Goal: Task Accomplishment & Management: Manage account settings

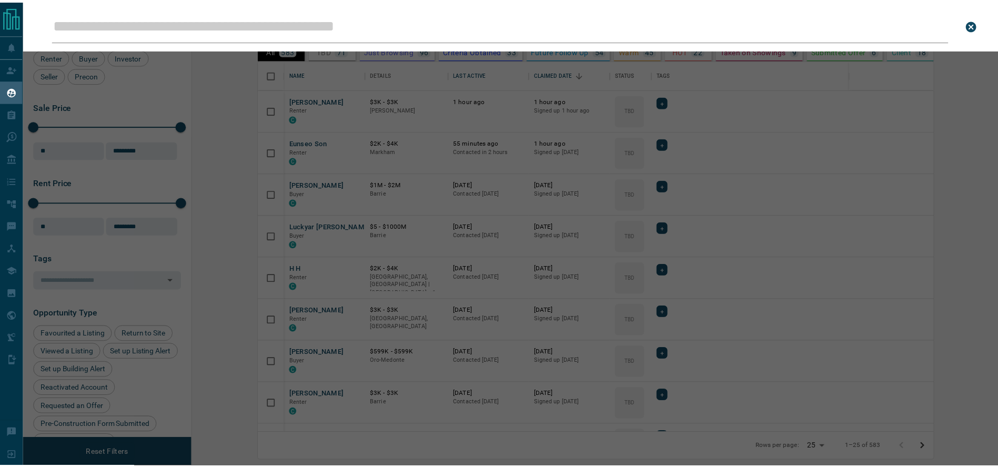
scroll to position [362, 799]
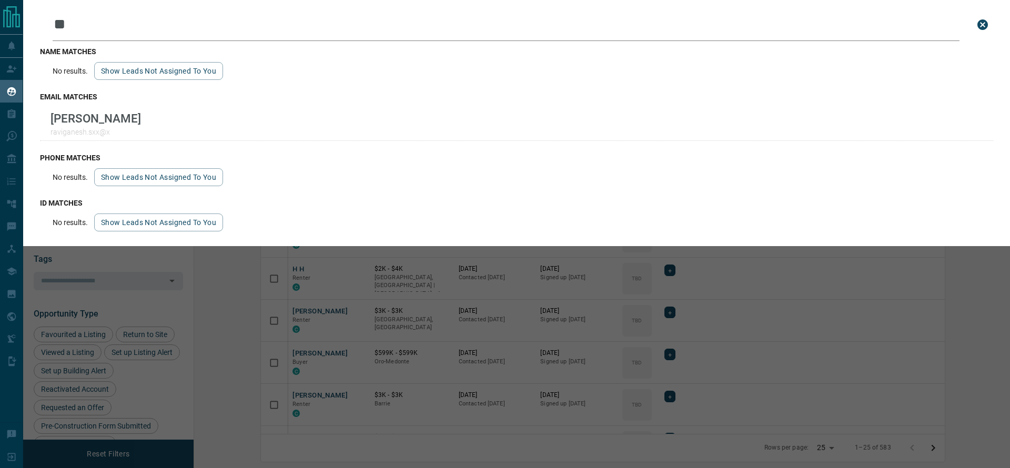
type input "*"
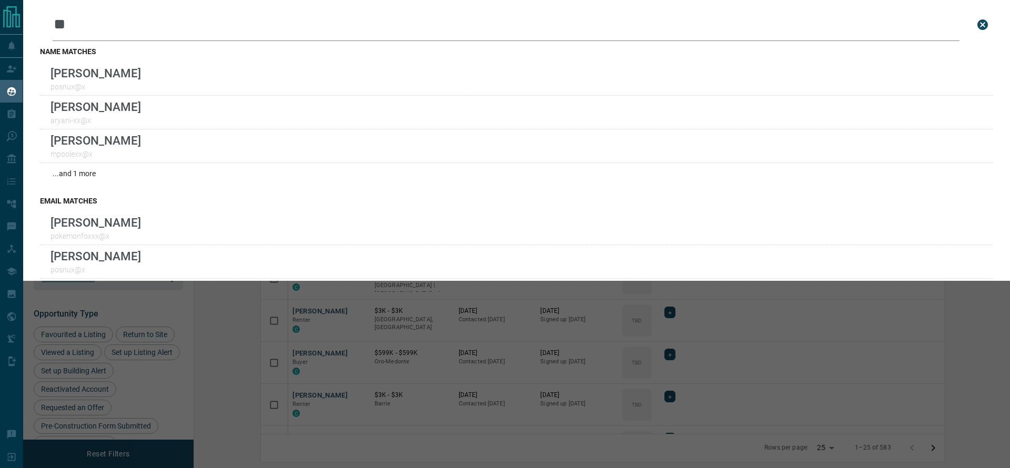
type input "*"
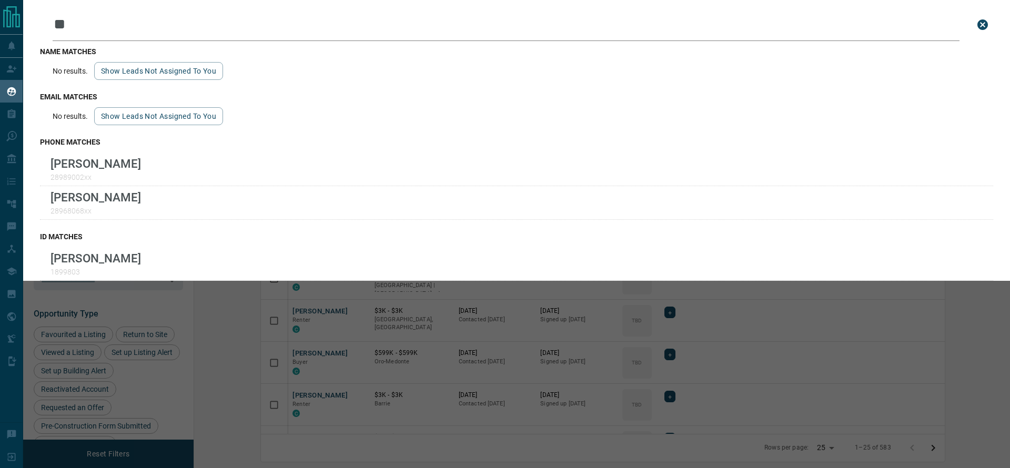
type input "*"
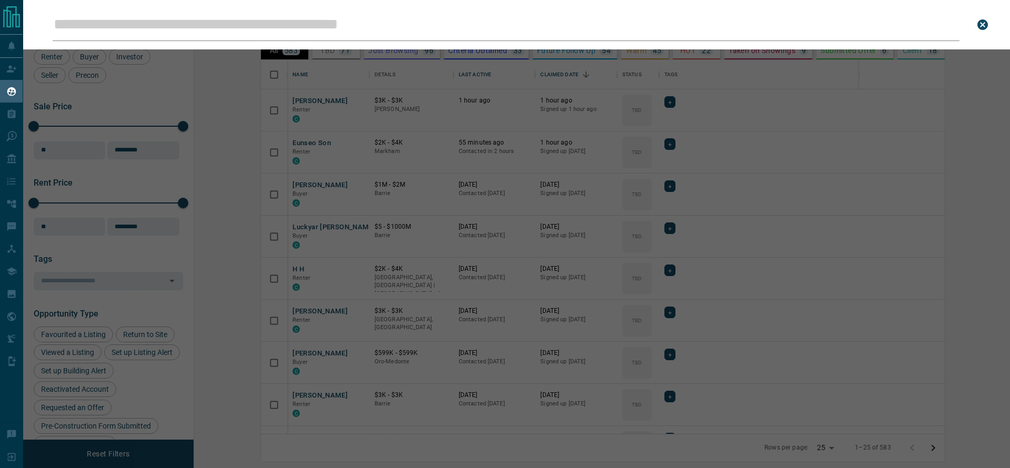
click at [234, 92] on div "Leads Search Bar Search for a lead by name, email, phone, or id" at bounding box center [528, 234] width 1010 height 468
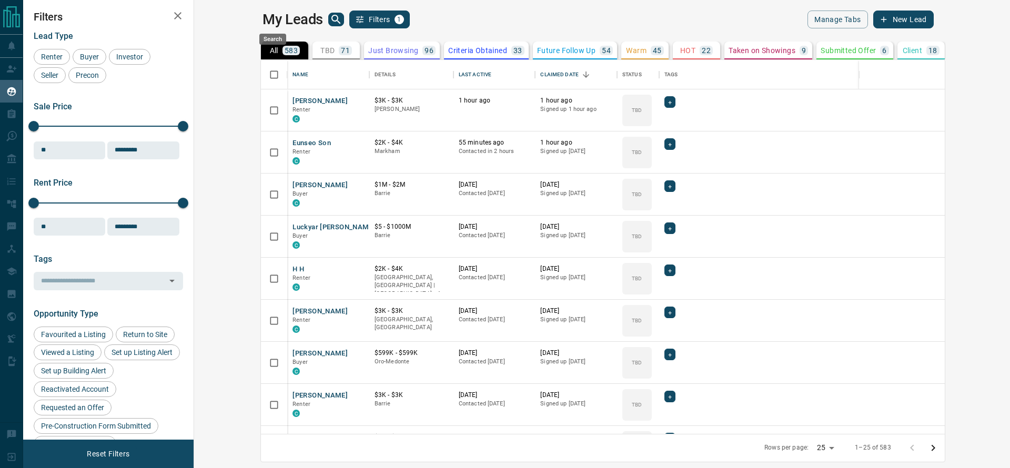
click at [330, 18] on icon "search button" at bounding box center [336, 19] width 13 height 13
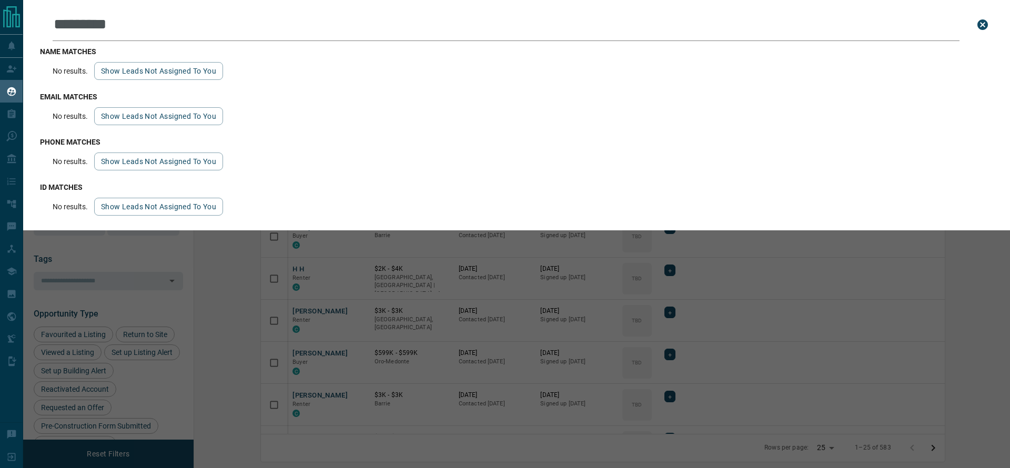
type input "**********"
click at [219, 269] on div "**********" at bounding box center [528, 234] width 1010 height 468
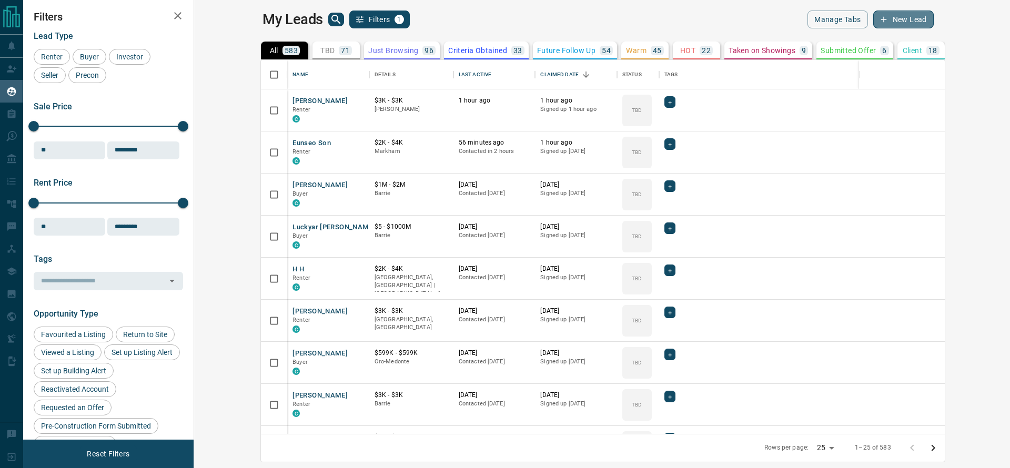
click at [934, 18] on button "New Lead" at bounding box center [904, 20] width 61 height 18
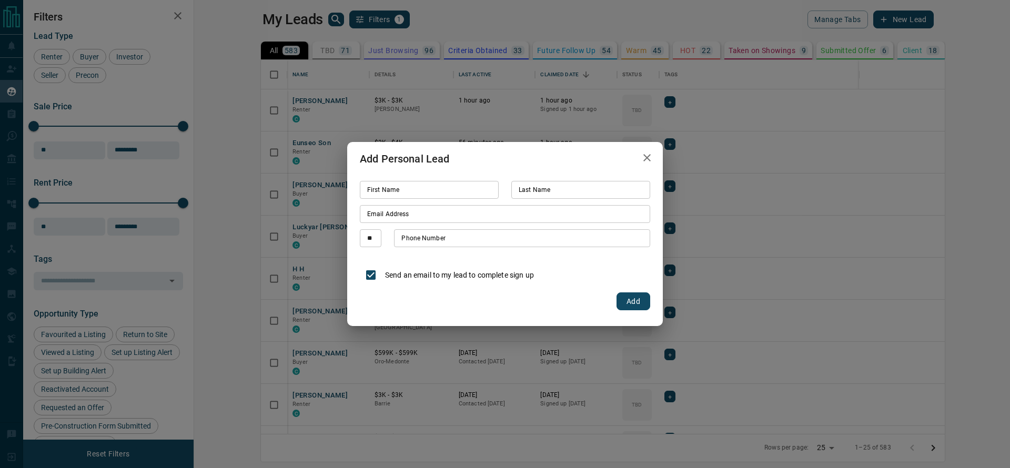
click at [397, 192] on input "First Name" at bounding box center [429, 190] width 139 height 18
type input "****"
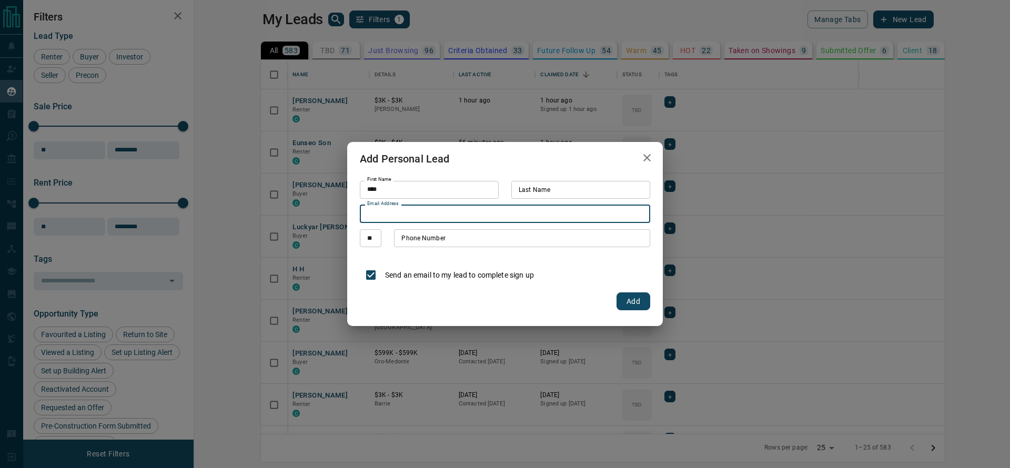
click at [404, 214] on input "Email Address" at bounding box center [505, 214] width 291 height 18
type input "*"
type input "**********"
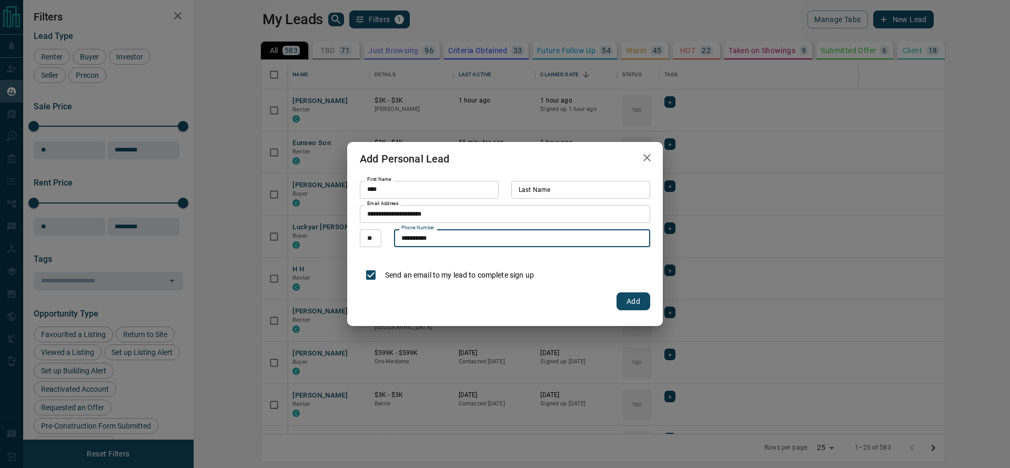
type input "**********"
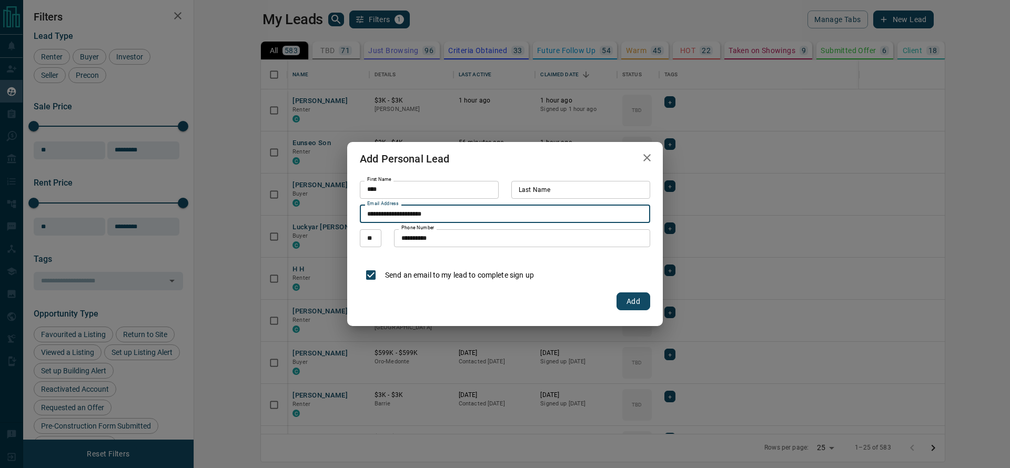
click at [459, 215] on input "**********" at bounding box center [505, 214] width 291 height 18
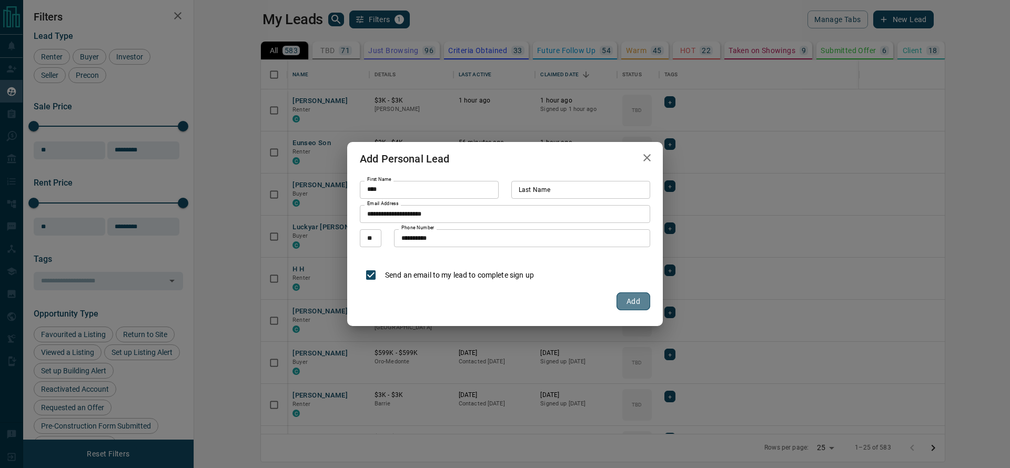
click at [642, 304] on button "Add" at bounding box center [634, 302] width 34 height 18
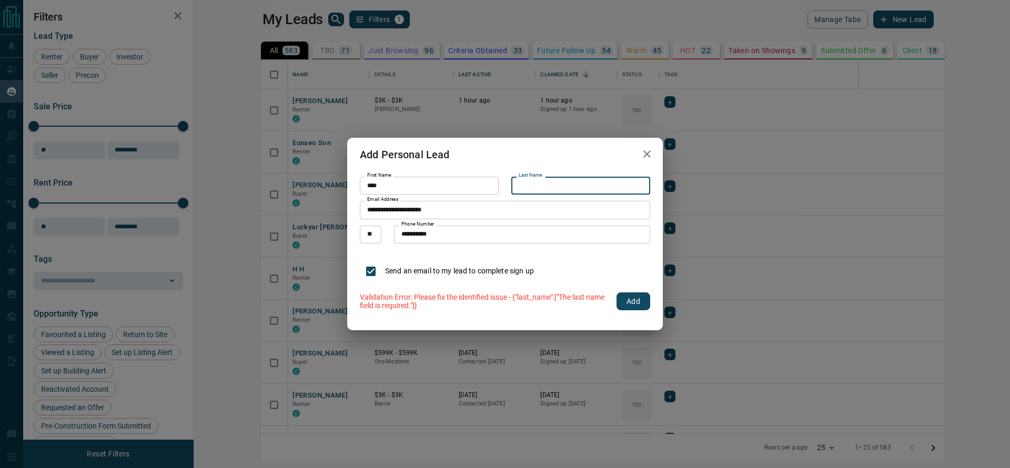
click at [572, 183] on input "Last Name" at bounding box center [581, 186] width 139 height 18
type input "*"
click at [636, 309] on button "Add" at bounding box center [634, 302] width 34 height 18
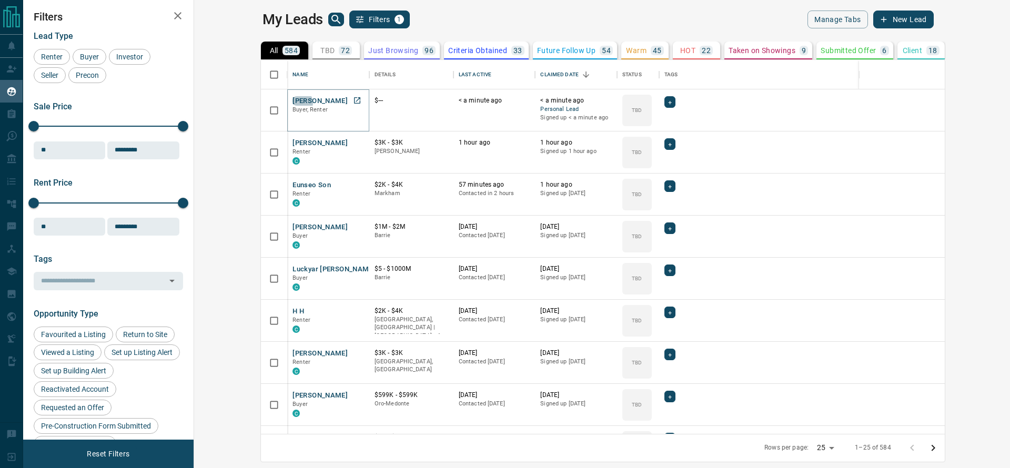
click at [293, 103] on button "[PERSON_NAME] ." at bounding box center [322, 101] width 59 height 10
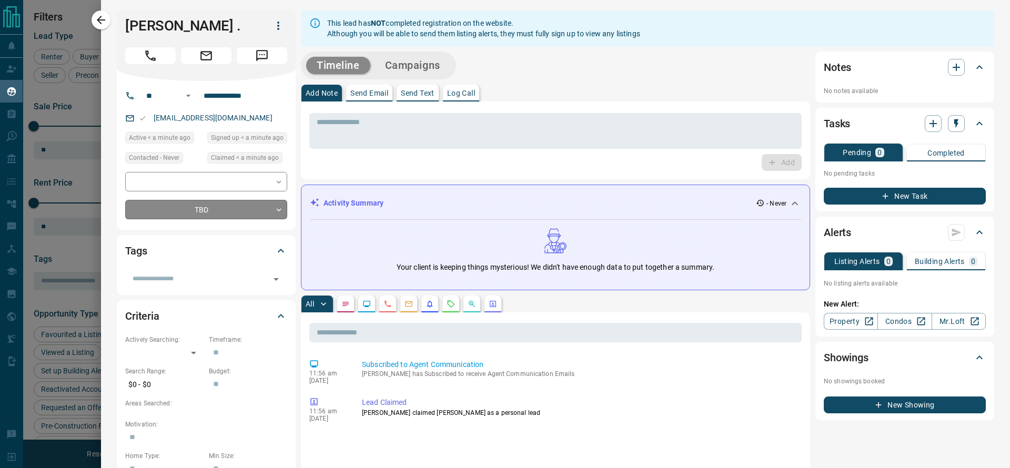
click at [255, 211] on body "Lead Transfers Claim Leads My Leads Tasks Opportunities Deals Campaigns Automat…" at bounding box center [505, 227] width 1010 height 455
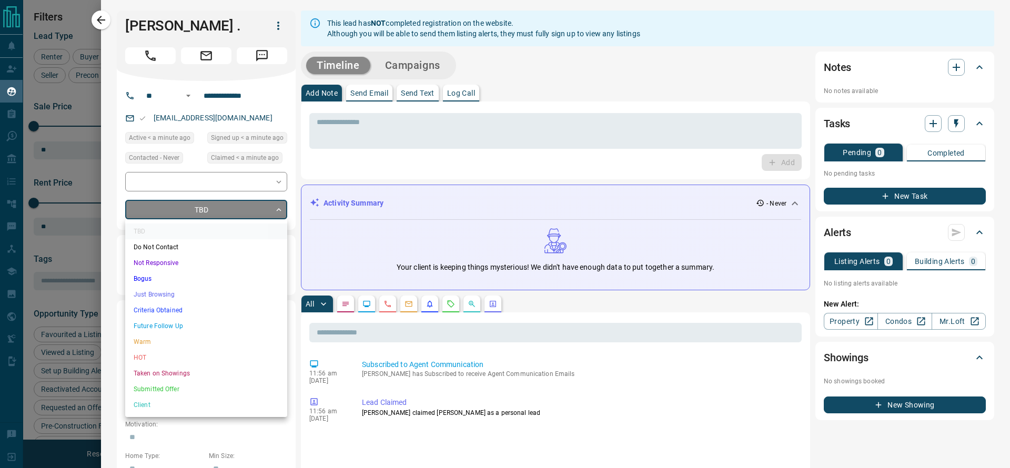
click at [229, 183] on div at bounding box center [505, 234] width 1010 height 468
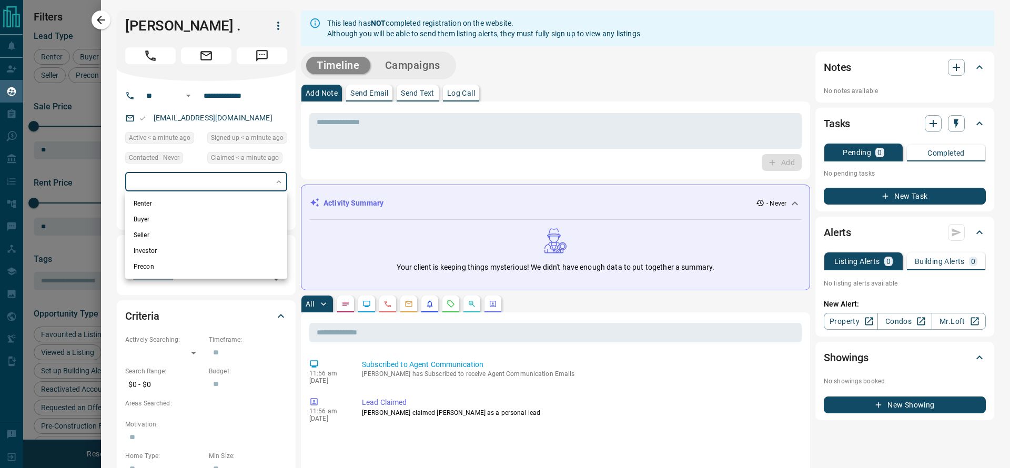
click at [229, 183] on body "Lead Transfers Claim Leads My Leads Tasks Opportunities Deals Campaigns Automat…" at bounding box center [505, 227] width 1010 height 455
click at [229, 183] on div at bounding box center [505, 234] width 1010 height 468
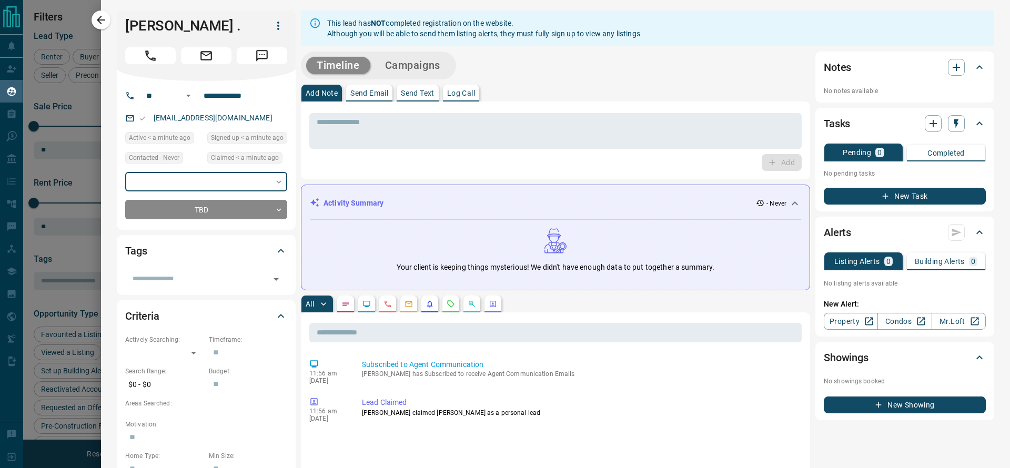
click at [217, 183] on body "Lead Transfers Claim Leads My Leads Tasks Opportunities Deals Campaigns Automat…" at bounding box center [505, 227] width 1010 height 455
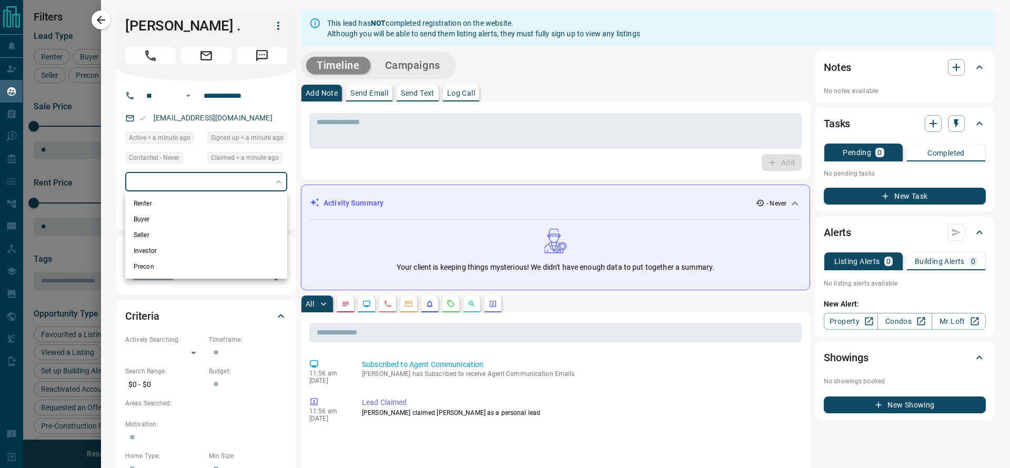
click at [203, 206] on li "Renter" at bounding box center [206, 204] width 162 height 16
type input "**********"
drag, startPoint x: 913, startPoint y: 321, endPoint x: 759, endPoint y: 364, distance: 160.3
click at [759, 364] on div at bounding box center [505, 234] width 1010 height 468
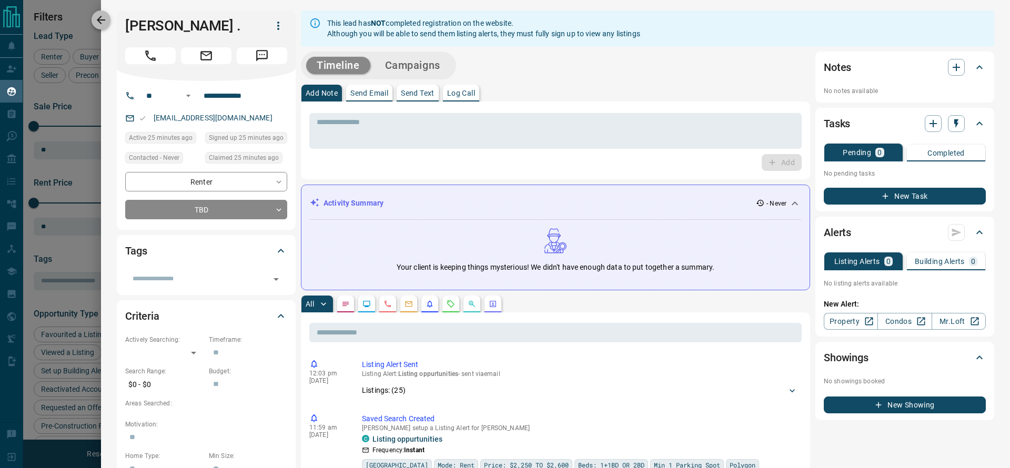
click at [102, 21] on icon "button" at bounding box center [101, 20] width 13 height 13
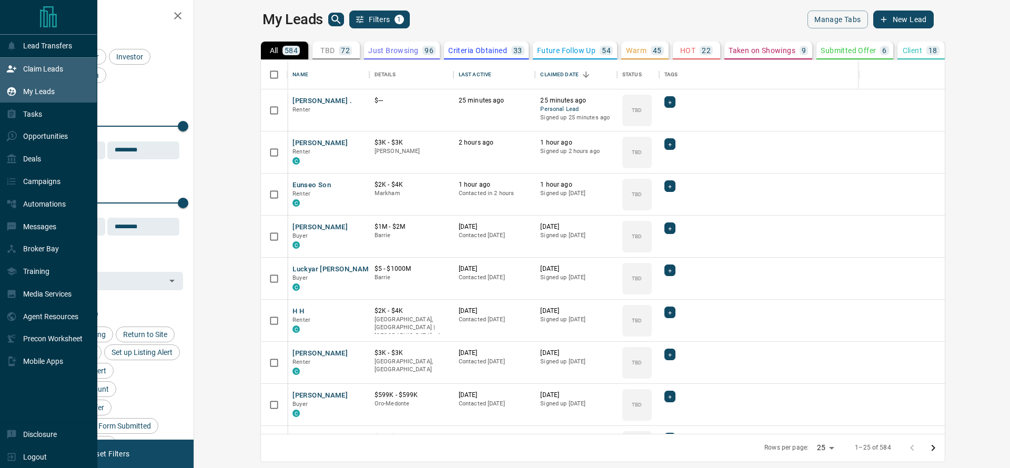
click at [44, 66] on p "Claim Leads" at bounding box center [43, 69] width 40 height 8
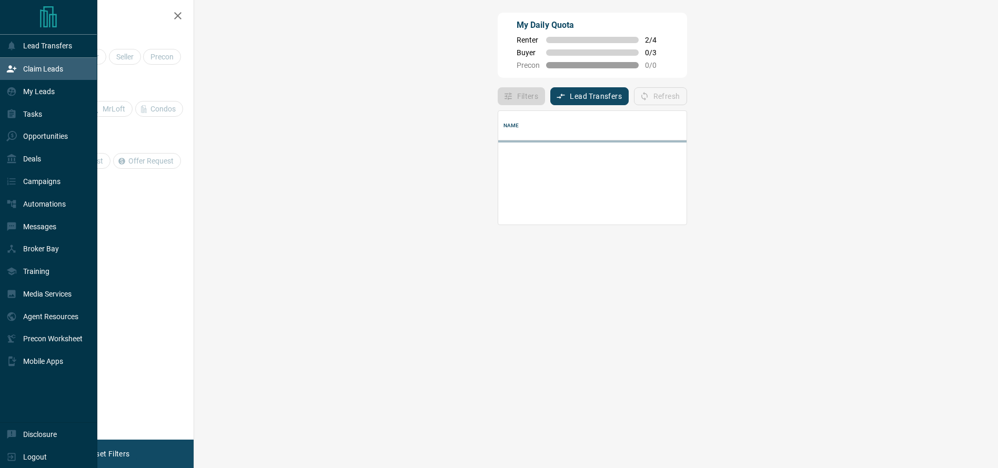
scroll to position [59, 769]
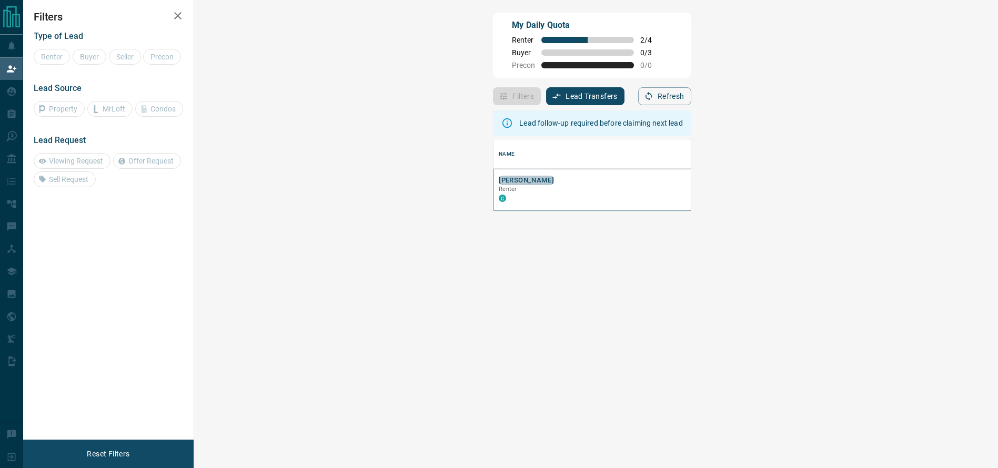
click at [499, 180] on button "[PERSON_NAME]" at bounding box center [526, 181] width 55 height 10
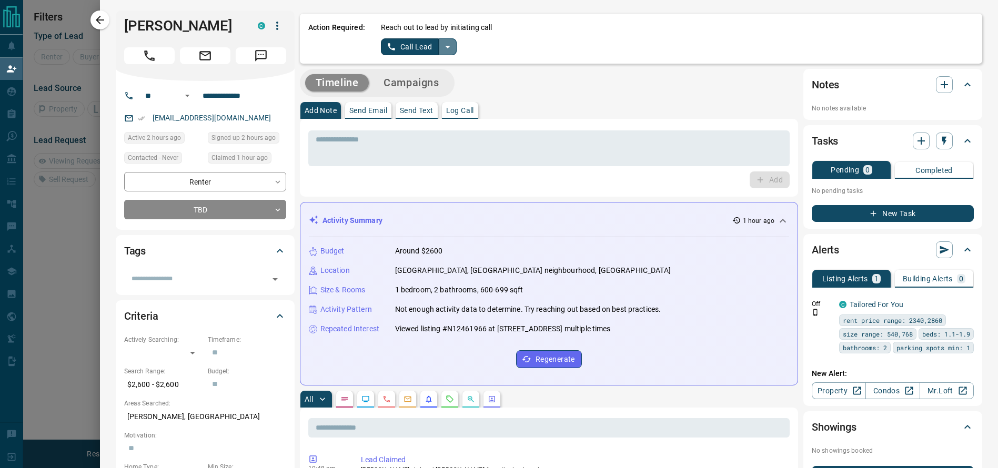
click at [442, 49] on icon "split button" at bounding box center [448, 47] width 13 height 13
click at [414, 79] on li "Log Manual Call" at bounding box center [418, 83] width 64 height 16
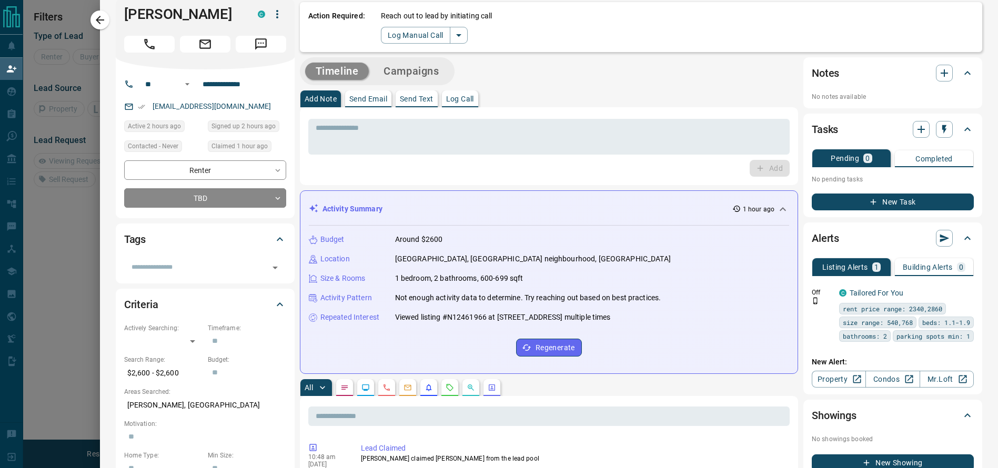
scroll to position [0, 0]
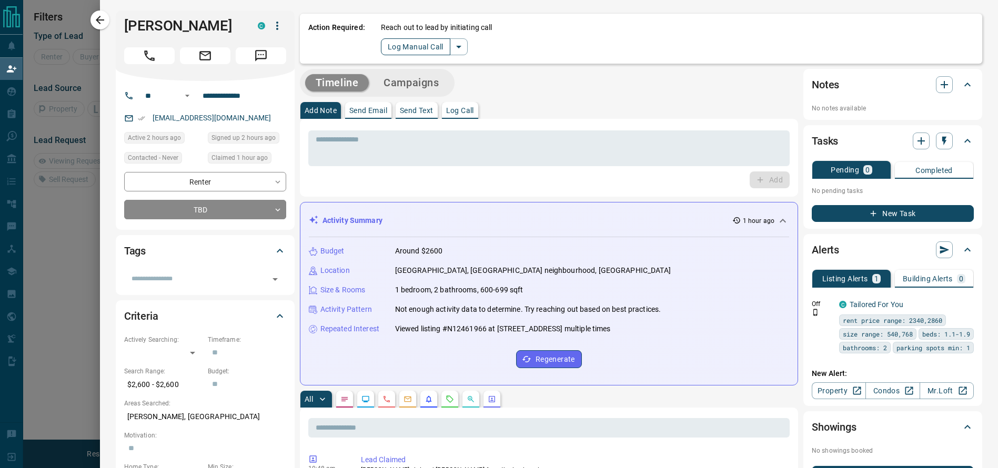
click at [392, 46] on button "Log Manual Call" at bounding box center [415, 46] width 69 height 17
click at [381, 50] on button "Yes" at bounding box center [391, 46] width 21 height 16
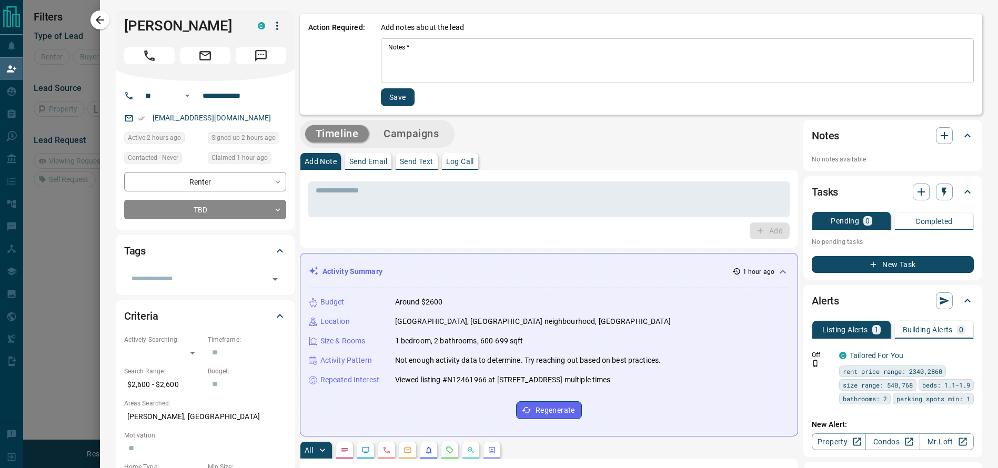
click at [408, 68] on textarea "Notes   *" at bounding box center [677, 61] width 578 height 36
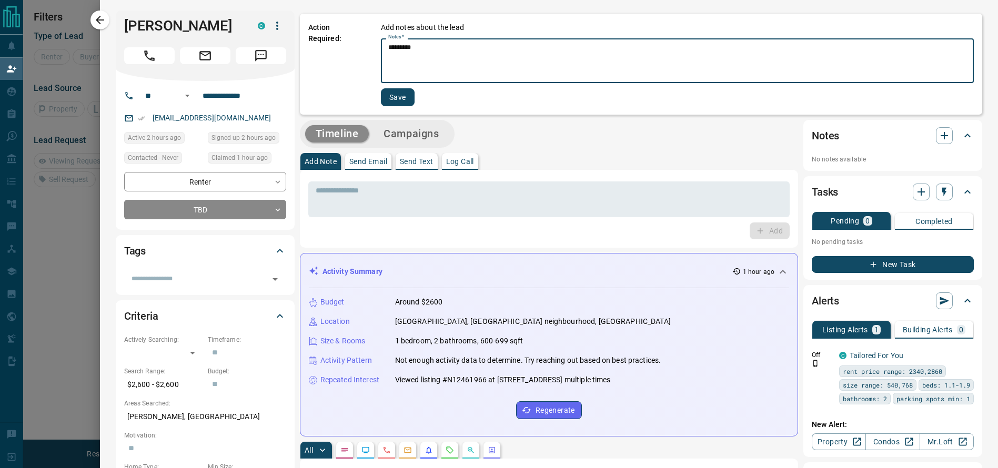
type textarea "*********"
click at [389, 95] on button "Save" at bounding box center [398, 97] width 34 height 18
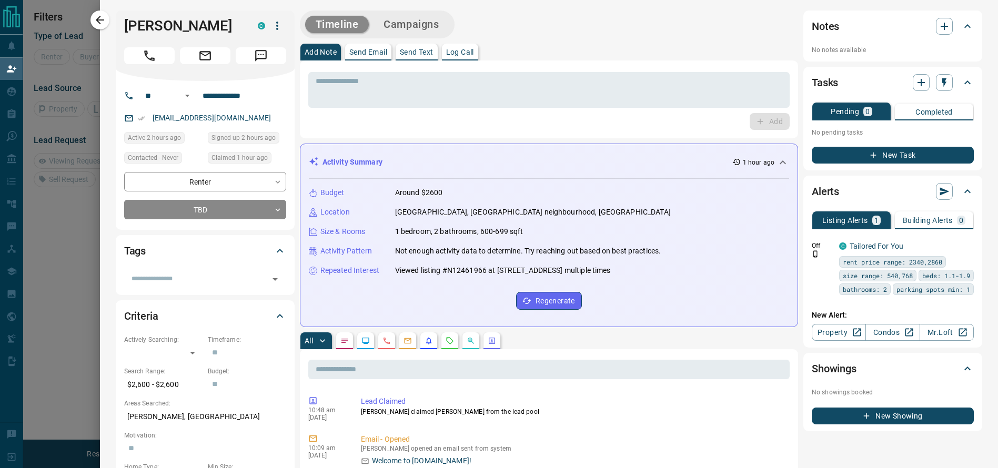
click at [402, 61] on div "* ​ Add" at bounding box center [549, 100] width 498 height 78
click at [405, 54] on p "Send Text" at bounding box center [417, 51] width 34 height 7
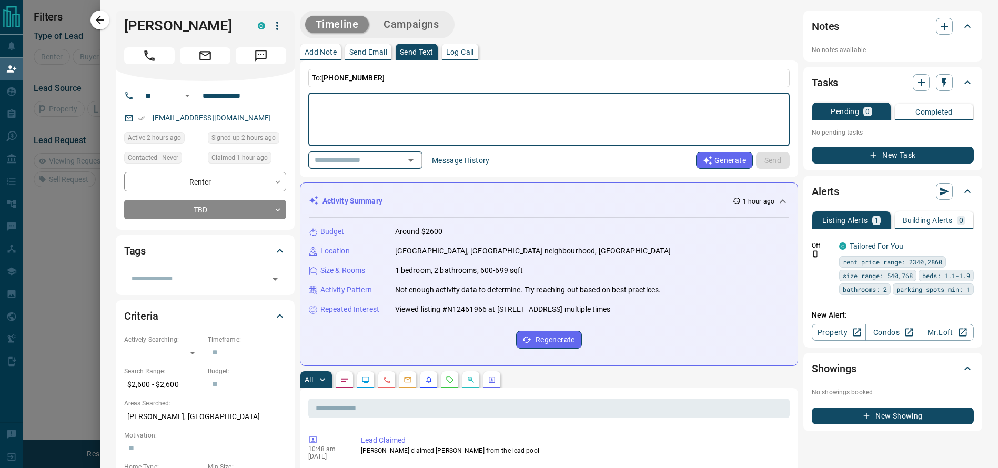
click at [413, 162] on icon "Open" at bounding box center [411, 160] width 13 height 13
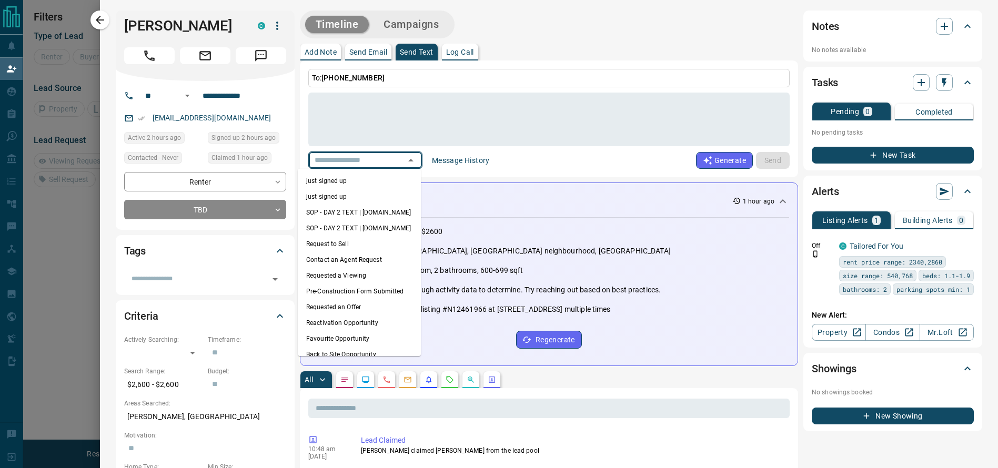
click at [331, 186] on li "just signed up" at bounding box center [359, 181] width 123 height 16
type textarea "**********"
type input "**********"
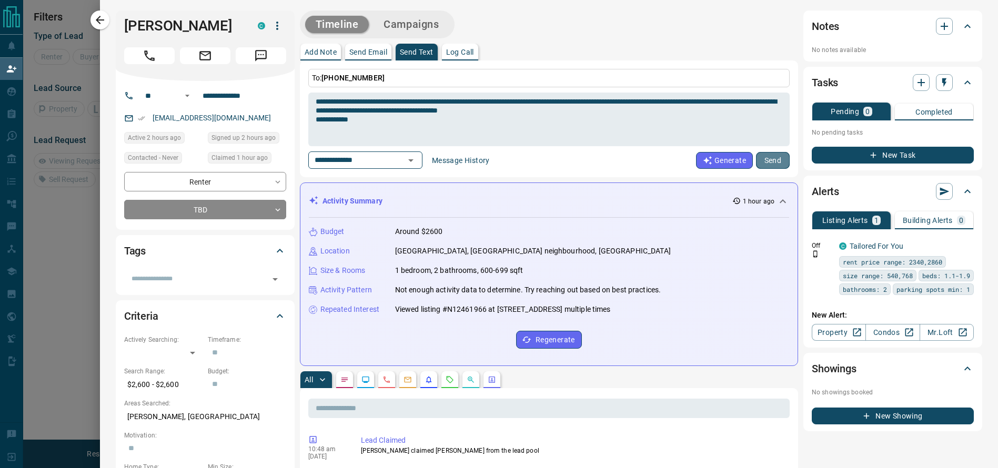
click at [762, 161] on button "Send" at bounding box center [773, 160] width 34 height 17
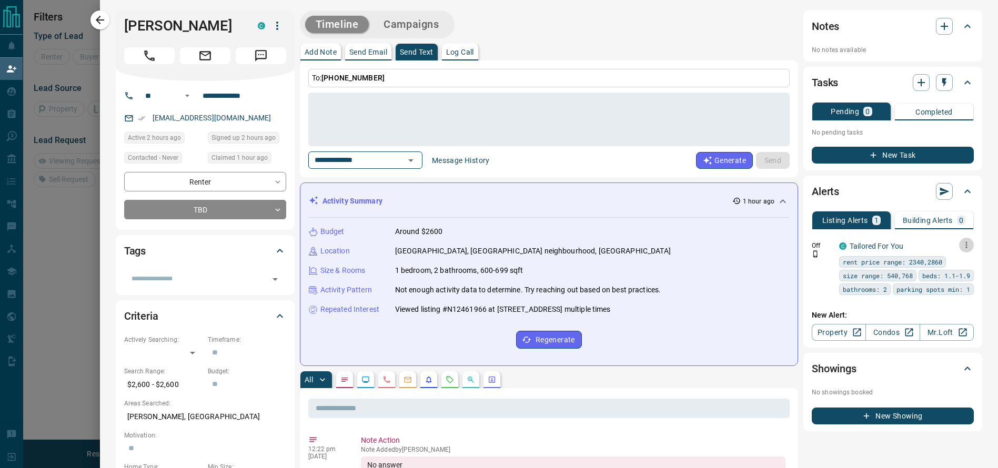
click at [966, 247] on icon "button" at bounding box center [967, 245] width 2 height 6
drag, startPoint x: 942, startPoint y: 283, endPoint x: 640, endPoint y: 25, distance: 397.2
click at [640, 25] on div at bounding box center [499, 234] width 998 height 468
